Goal: Transaction & Acquisition: Purchase product/service

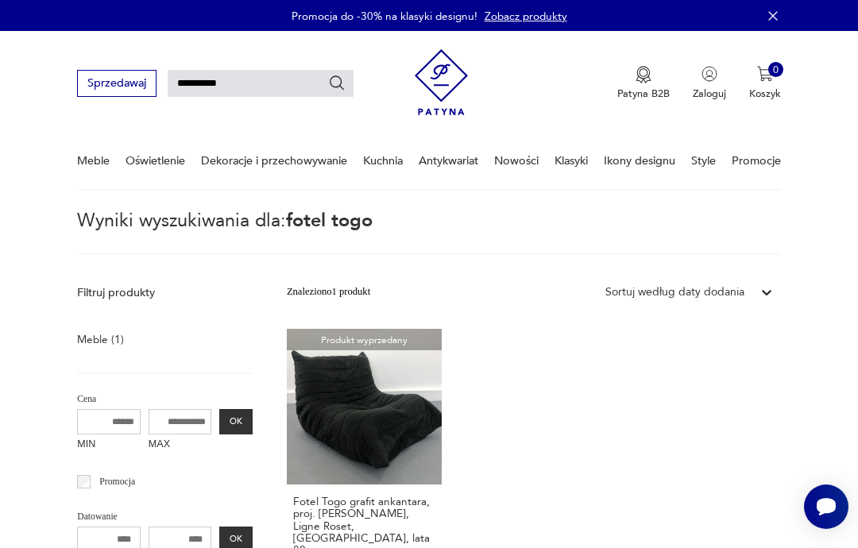
click at [196, 82] on input "**********" at bounding box center [261, 83] width 186 height 27
type input "****"
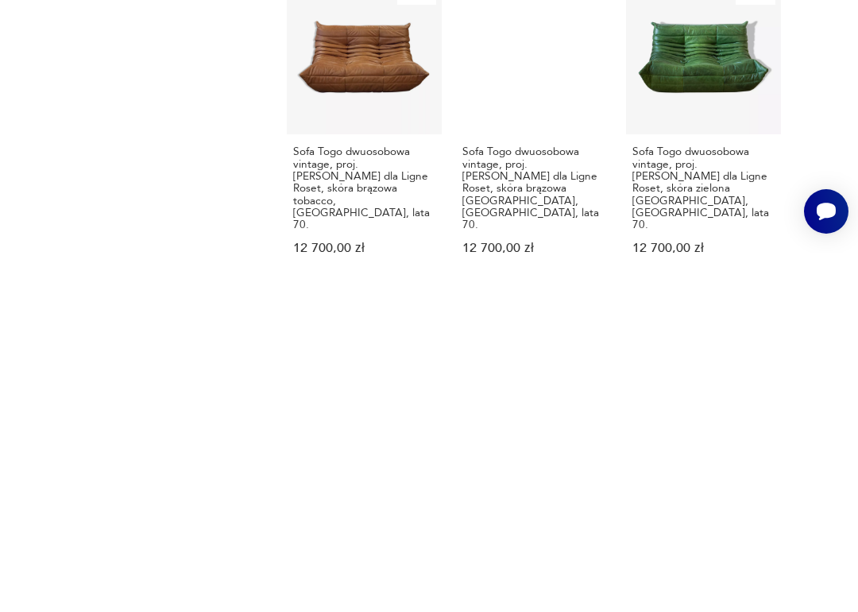
scroll to position [902, 0]
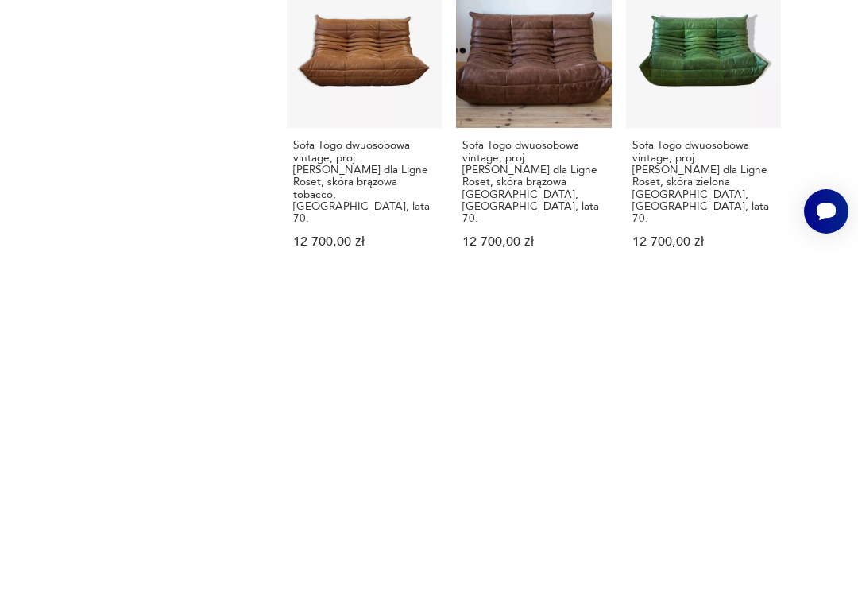
click at [495, 498] on h3 "Sofa Togo dwuosobowa vintage, proj. [PERSON_NAME] dla Ligne Roset, skóra brązow…" at bounding box center [533, 540] width 142 height 85
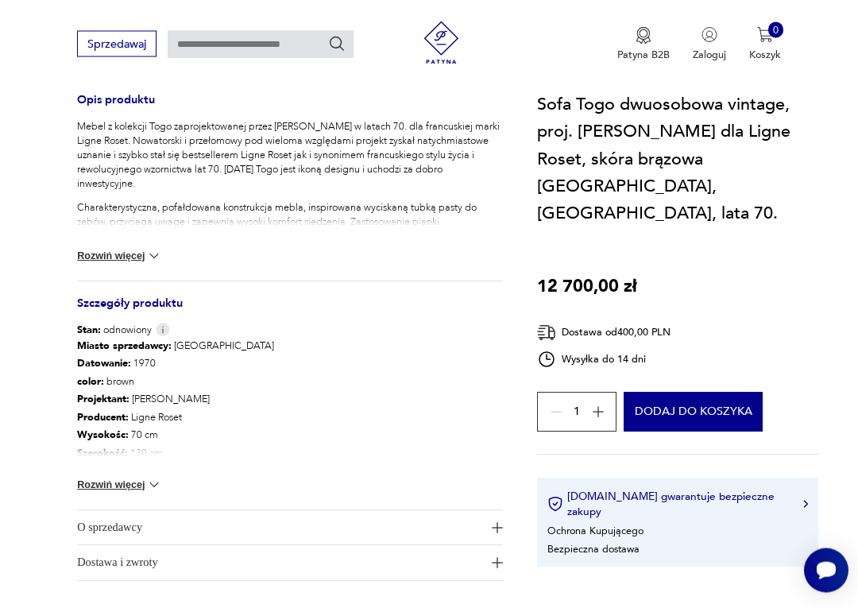
scroll to position [651, 0]
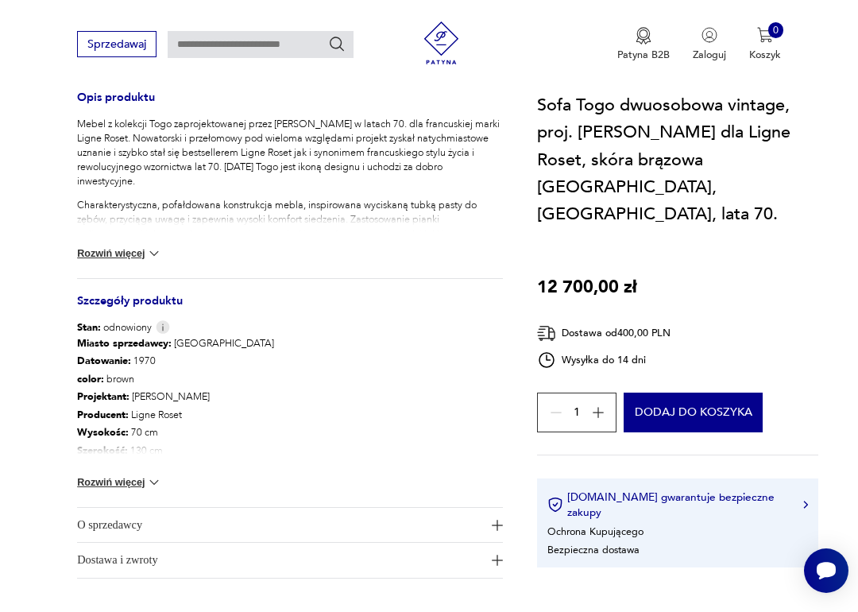
click at [731, 392] on button "Dodaj do koszyka" at bounding box center [693, 412] width 139 height 40
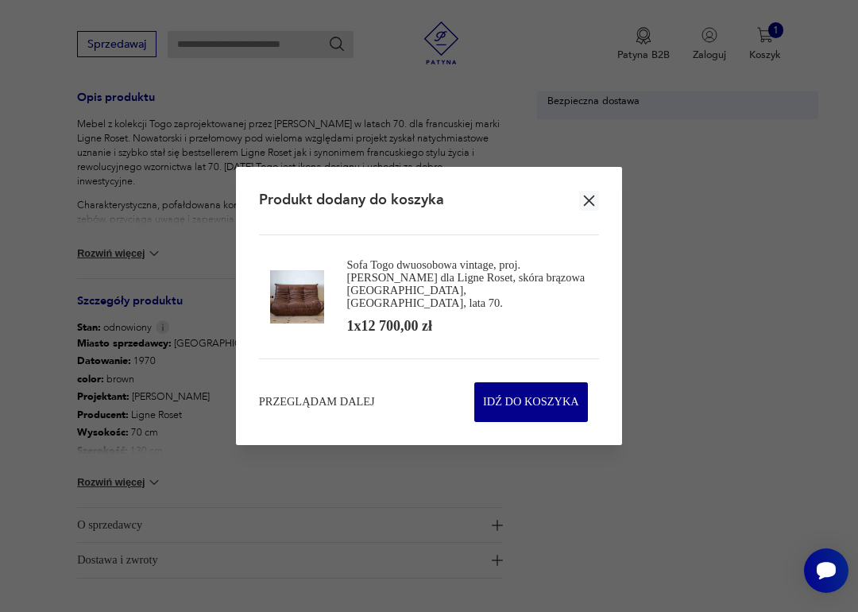
click at [547, 398] on span "Idź do koszyka" at bounding box center [531, 402] width 96 height 38
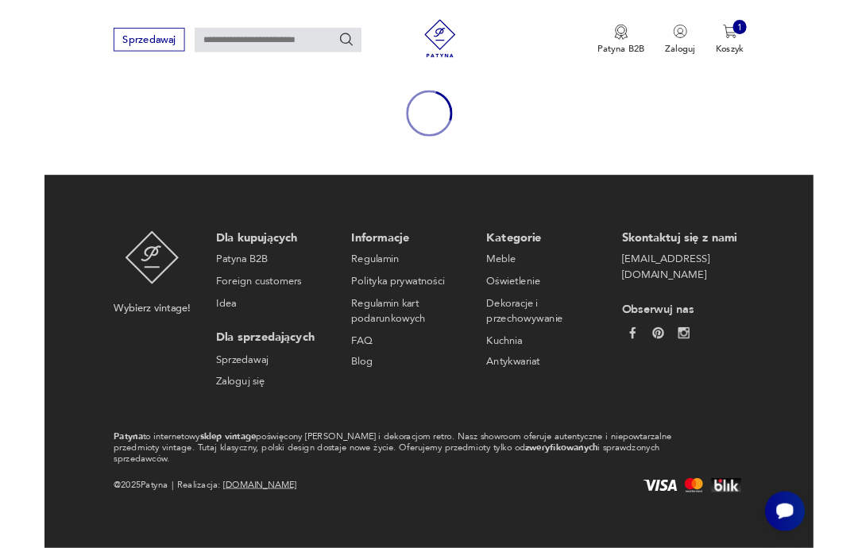
scroll to position [138, 0]
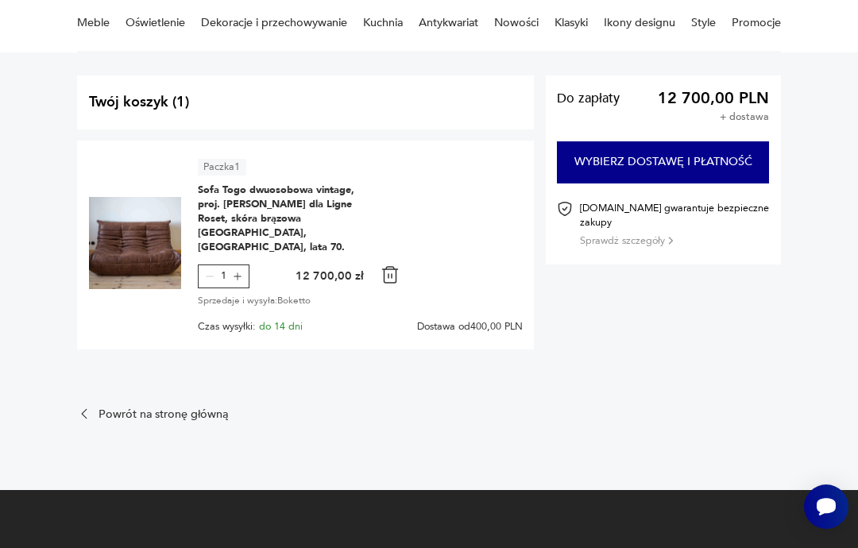
click at [706, 165] on button "Wybierz dostawę i płatność" at bounding box center [663, 161] width 212 height 41
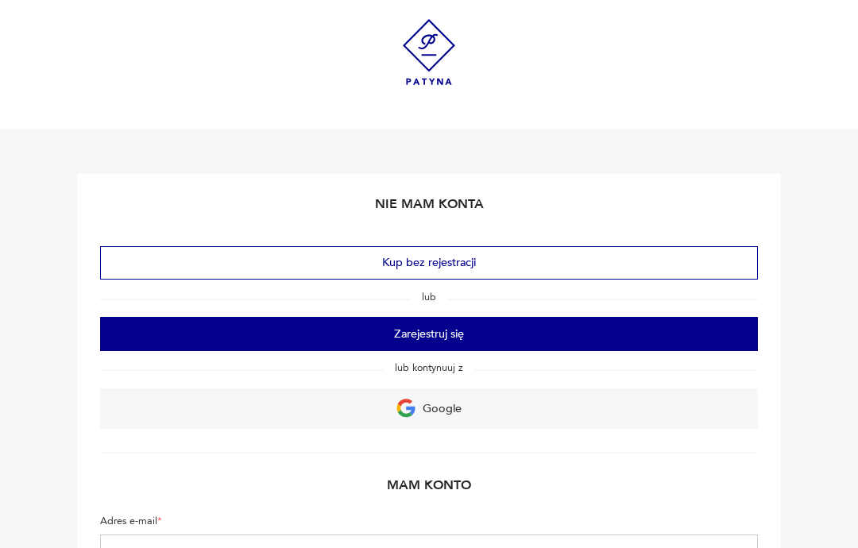
click at [468, 409] on link "Google" at bounding box center [429, 408] width 658 height 41
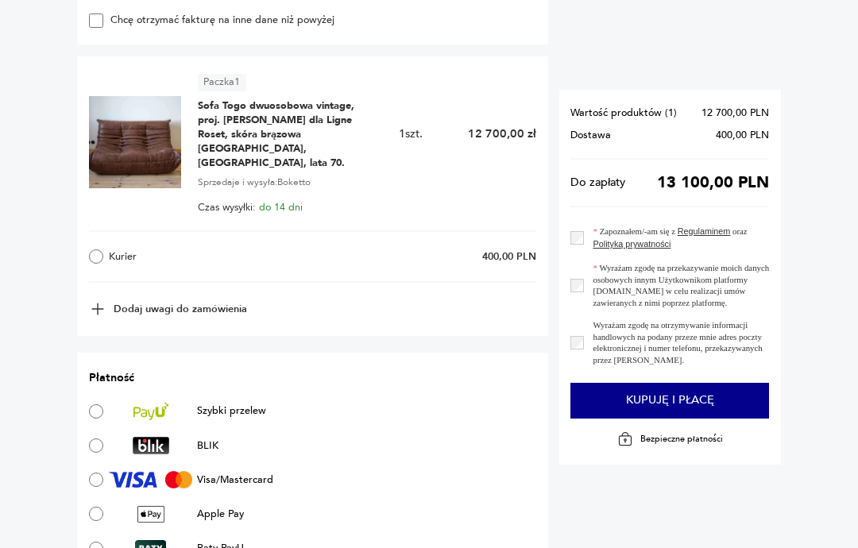
scroll to position [693, 0]
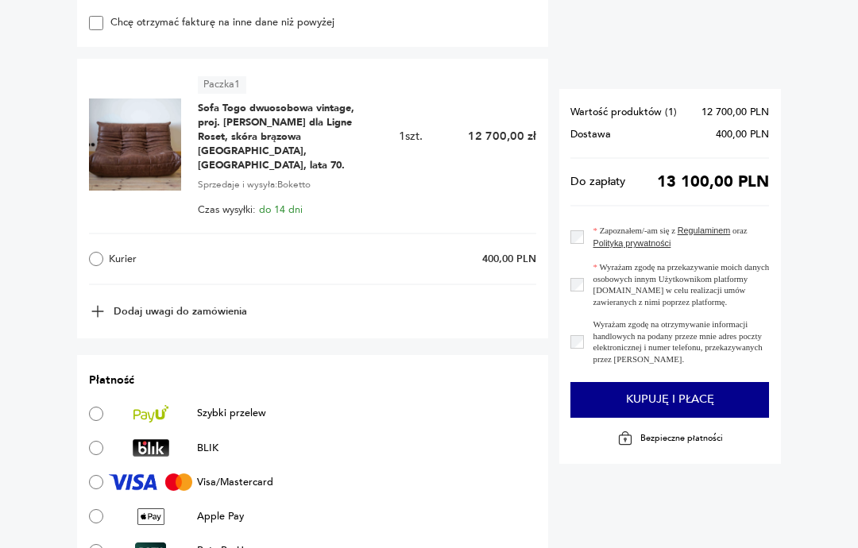
click at [296, 132] on span "Sofa Togo dwuosobowa vintage, proj. [PERSON_NAME] dla Ligne Roset, skóra brązow…" at bounding box center [287, 137] width 179 height 71
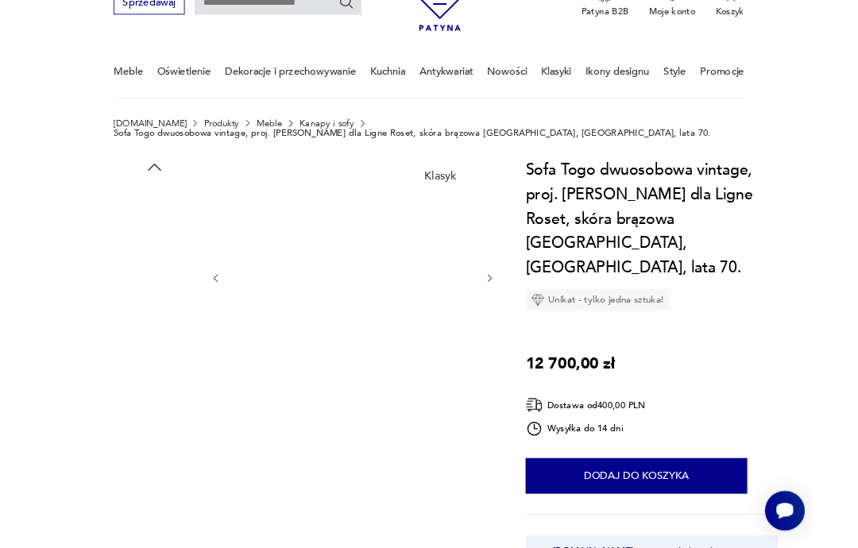
scroll to position [107, 0]
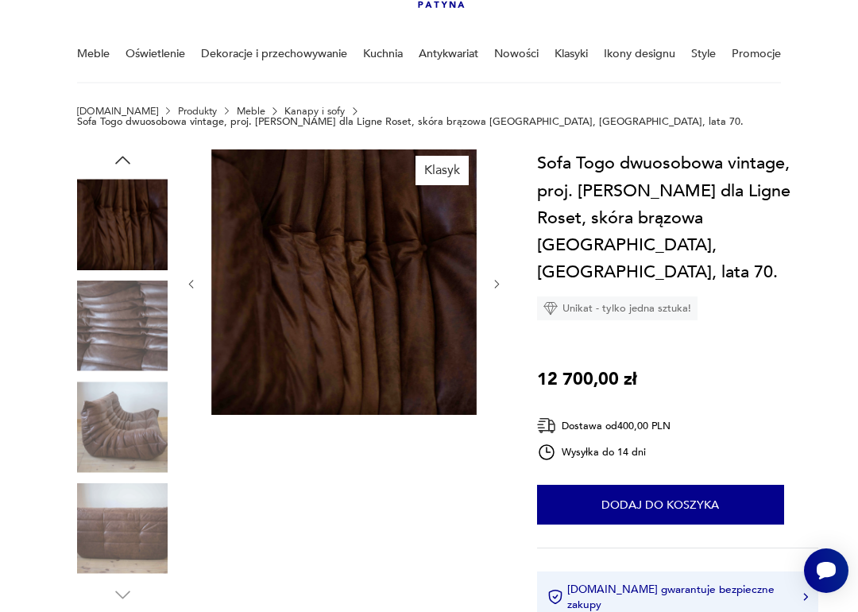
click at [122, 223] on img at bounding box center [122, 224] width 91 height 91
click at [106, 547] on img at bounding box center [122, 528] width 91 height 91
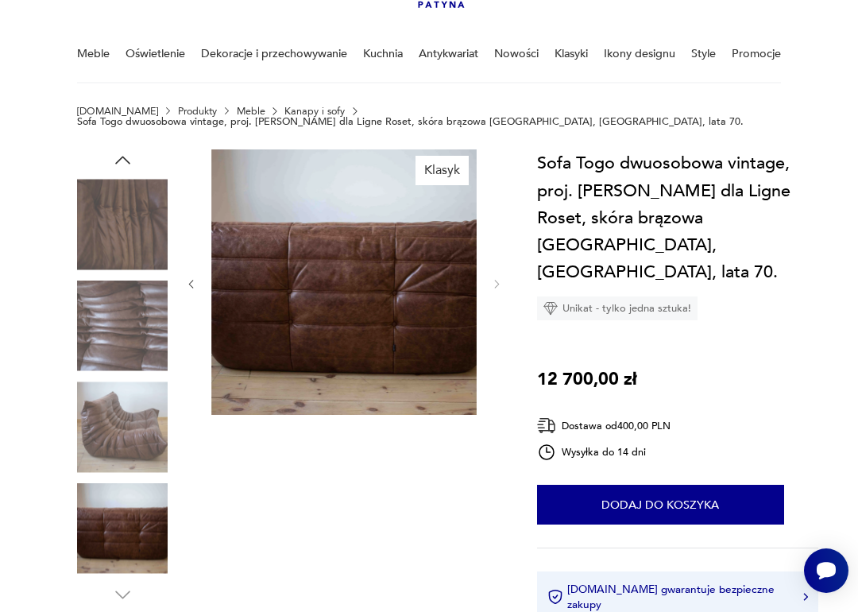
click at [113, 333] on img at bounding box center [122, 325] width 91 height 91
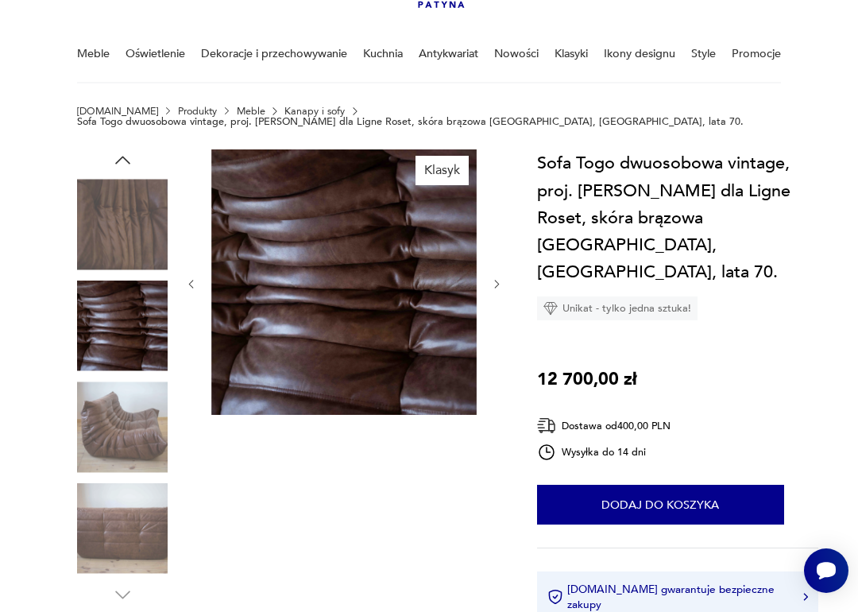
click at [102, 246] on img at bounding box center [122, 224] width 91 height 91
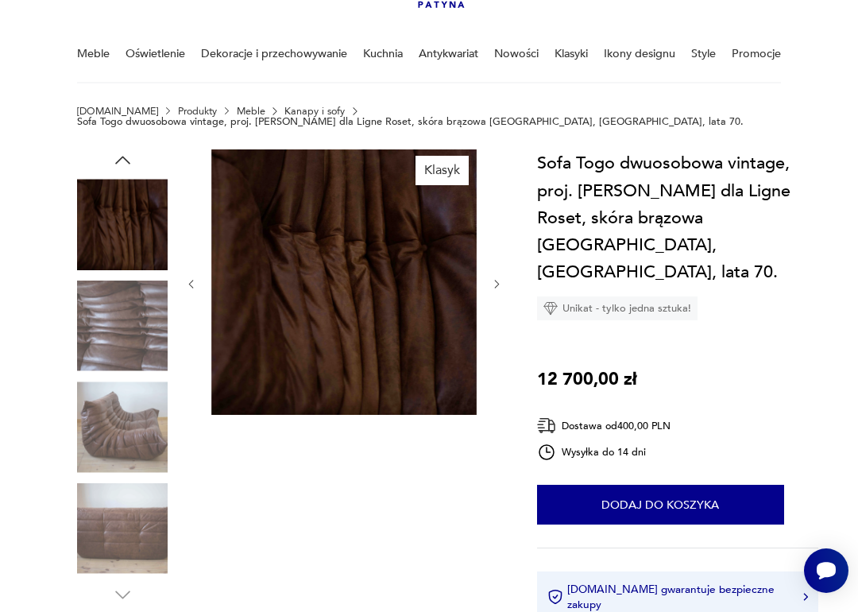
click at [101, 438] on img at bounding box center [122, 426] width 91 height 91
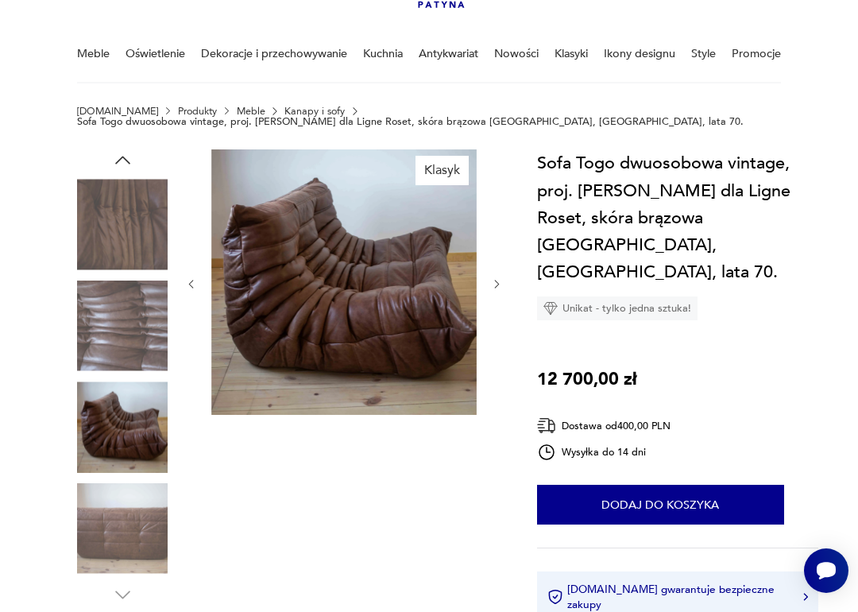
click at [695, 485] on button "Dodaj do koszyka" at bounding box center [660, 505] width 247 height 40
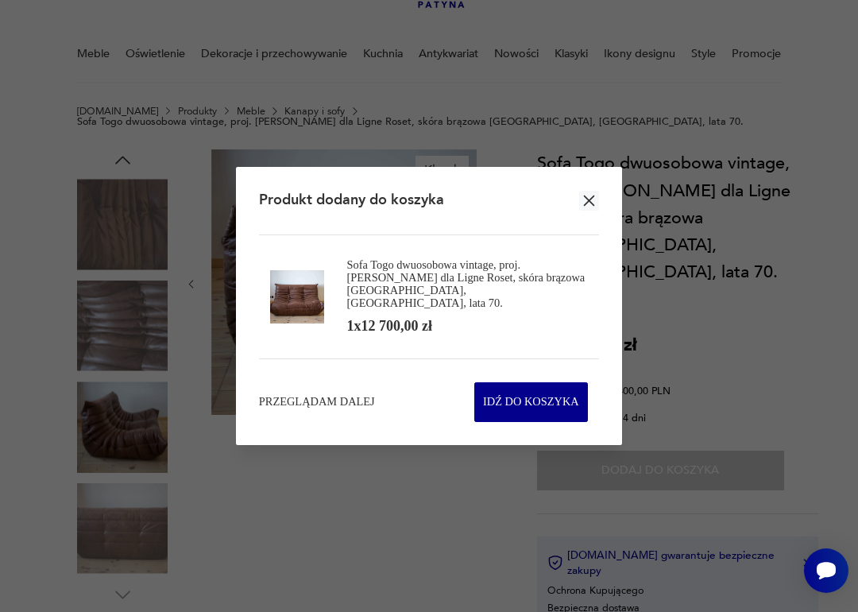
click at [547, 396] on span "Idź do koszyka" at bounding box center [531, 402] width 96 height 38
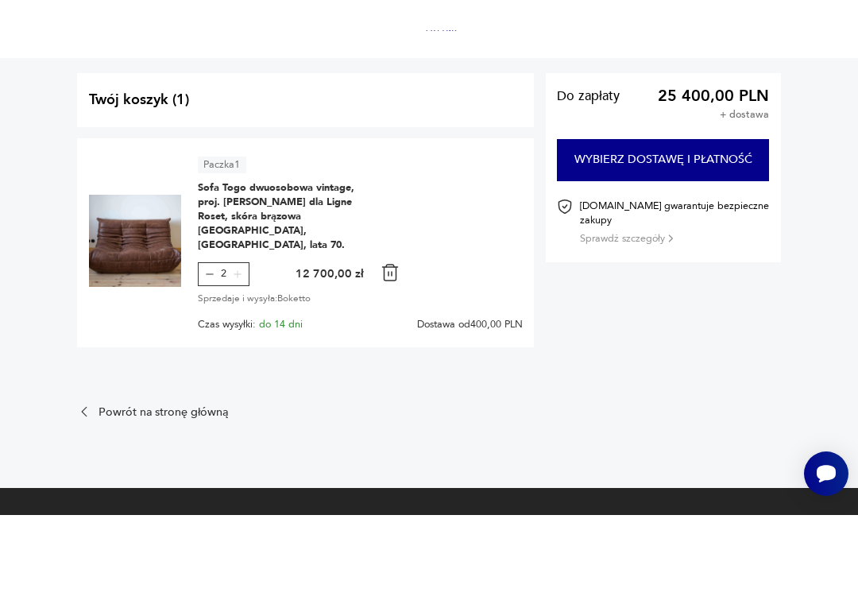
scroll to position [171, 0]
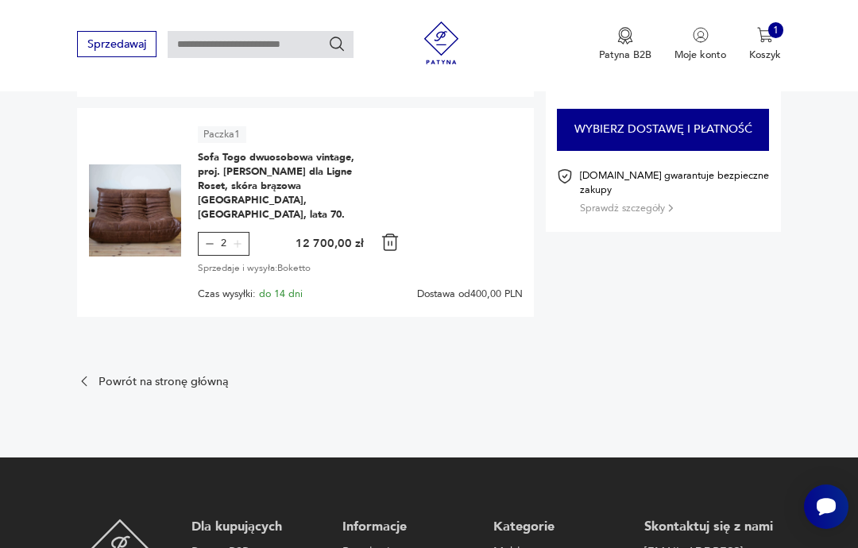
click at [214, 238] on icon "button" at bounding box center [209, 243] width 11 height 11
click at [708, 125] on button "Wybierz dostawę i płatność" at bounding box center [663, 129] width 212 height 41
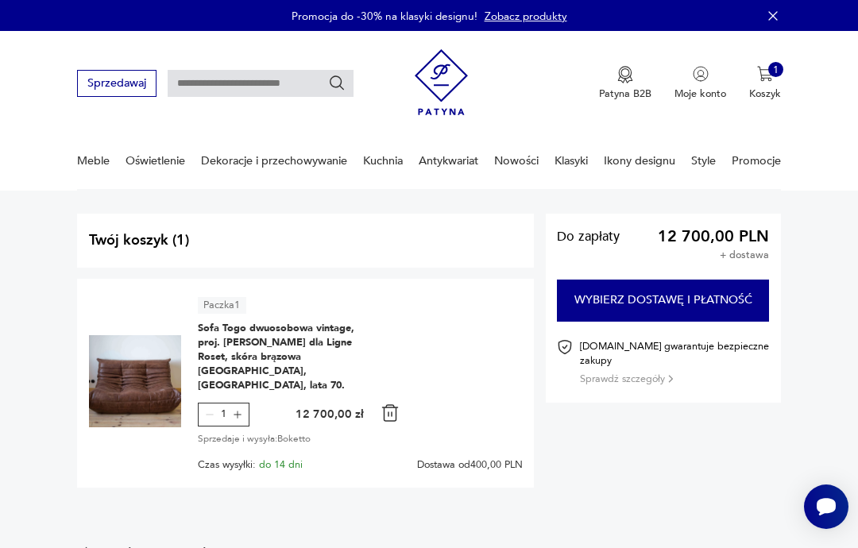
scroll to position [83, 0]
